Goal: Task Accomplishment & Management: Use online tool/utility

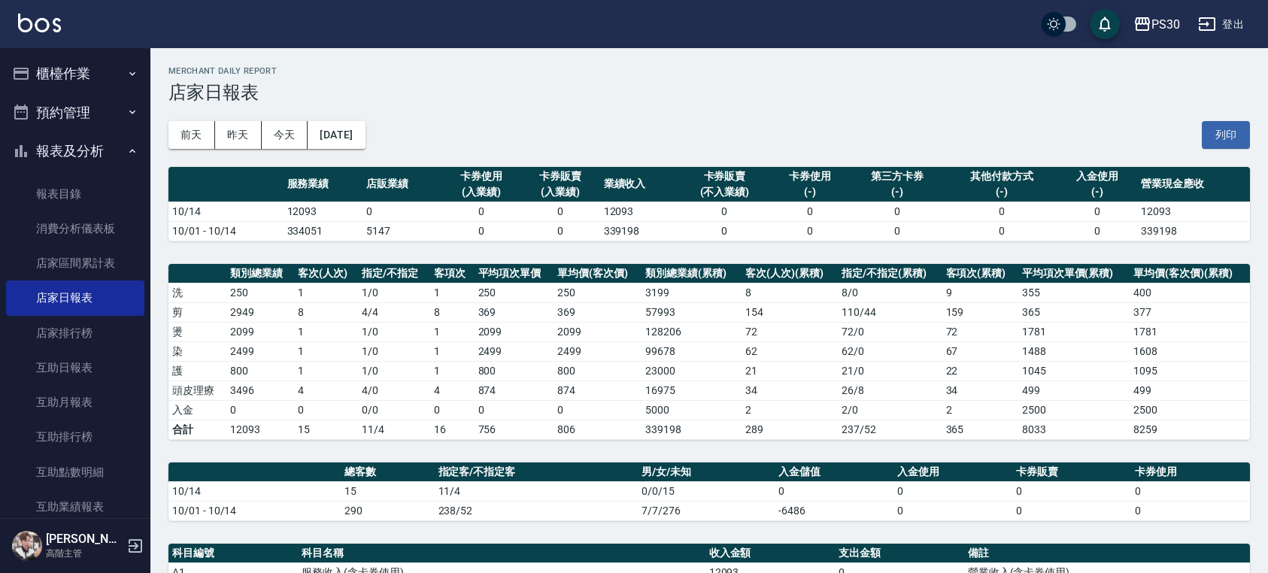
scroll to position [401, 0]
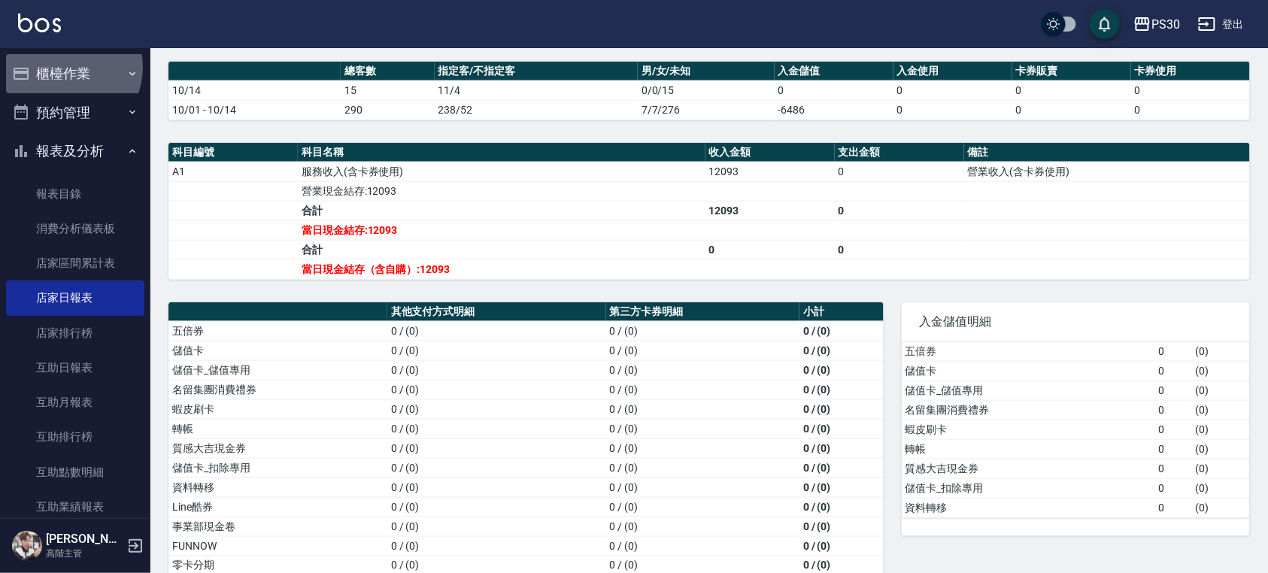
click at [63, 67] on button "櫃檯作業" at bounding box center [75, 73] width 138 height 39
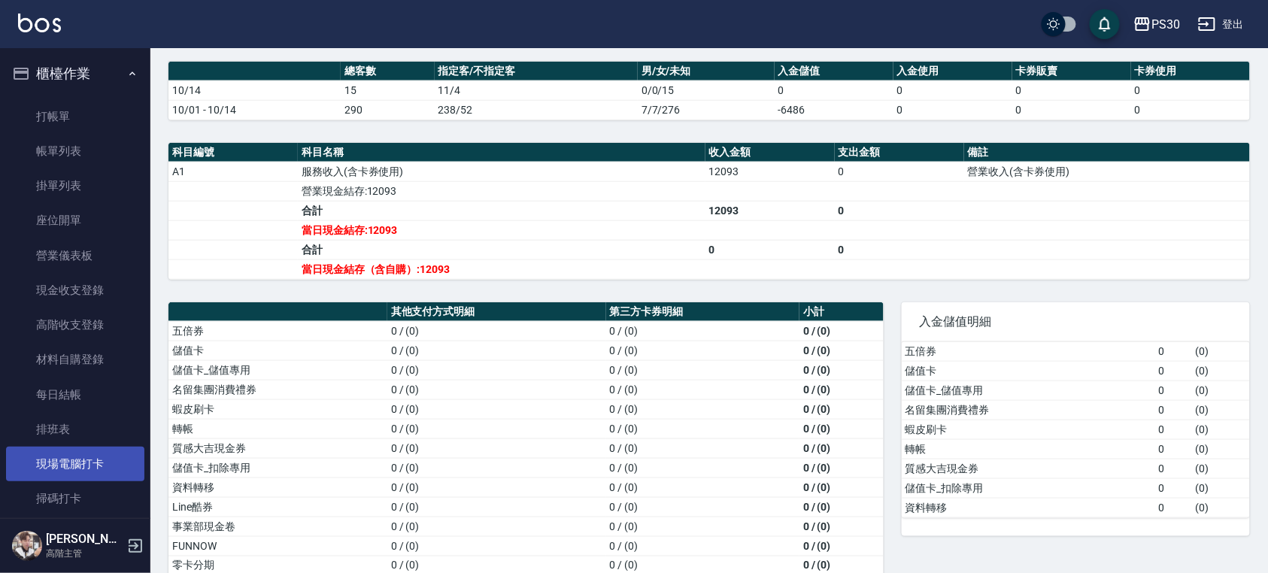
click at [82, 456] on link "現場電腦打卡" at bounding box center [75, 464] width 138 height 35
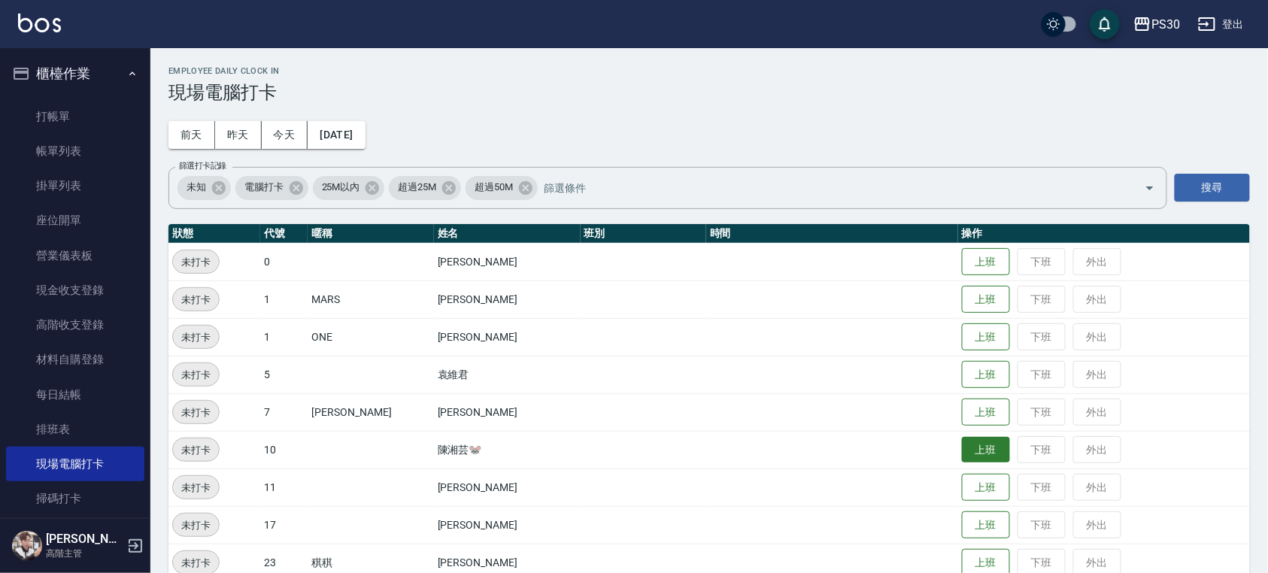
click at [964, 443] on button "上班" at bounding box center [986, 450] width 48 height 26
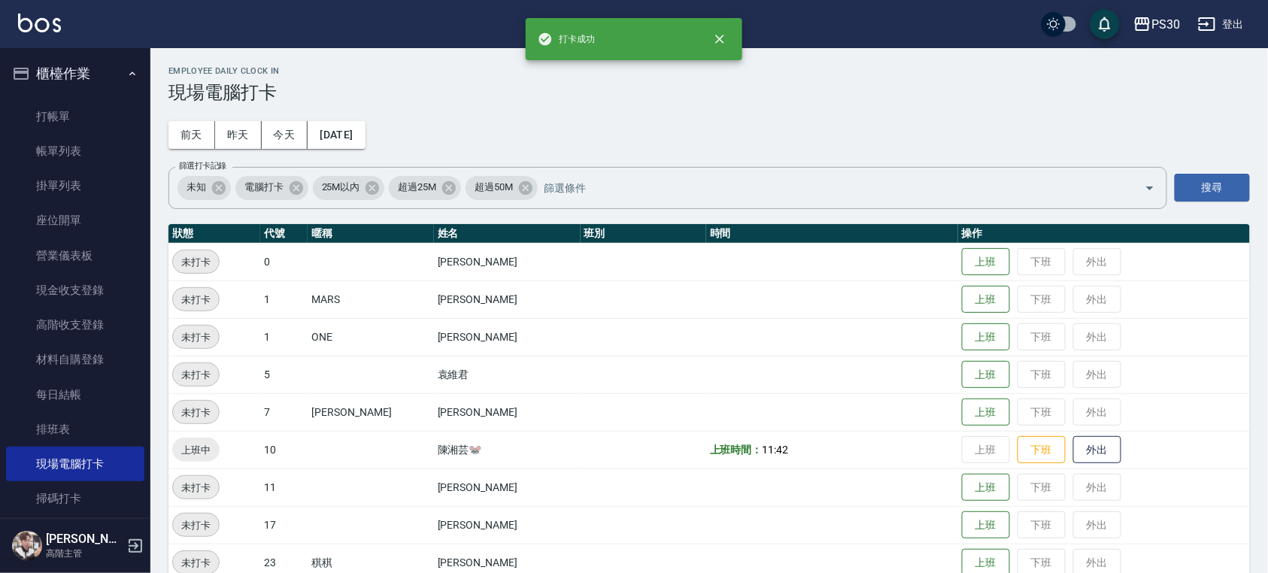
click at [38, 10] on div "PS30 登出" at bounding box center [634, 24] width 1268 height 48
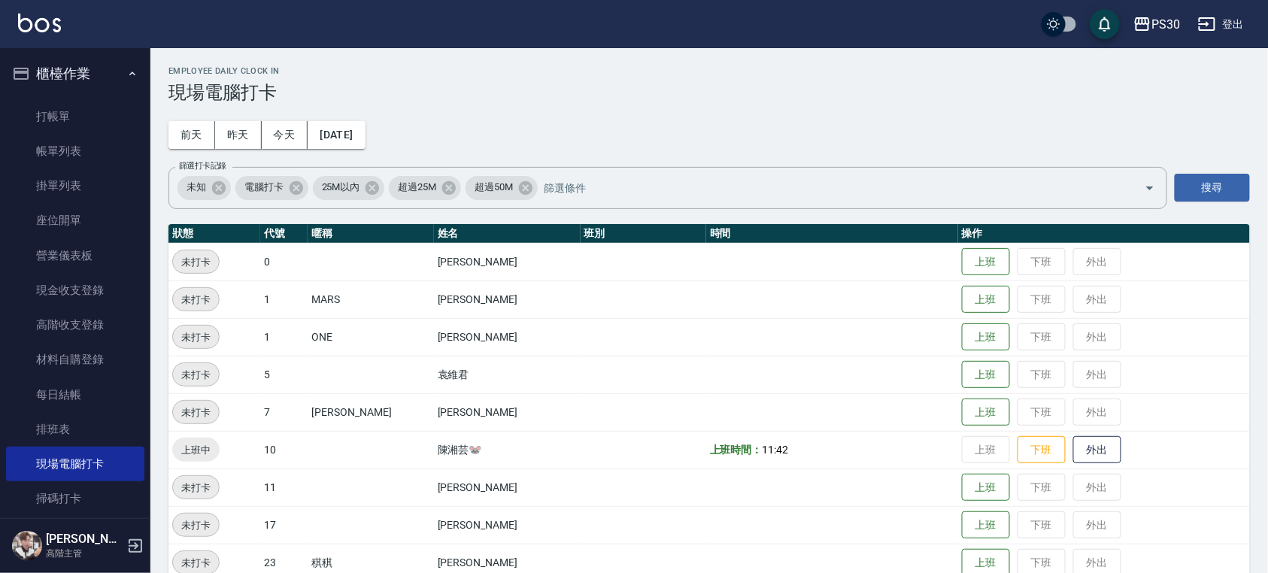
click at [35, 19] on img at bounding box center [39, 23] width 43 height 19
